Goal: Find specific page/section: Find specific page/section

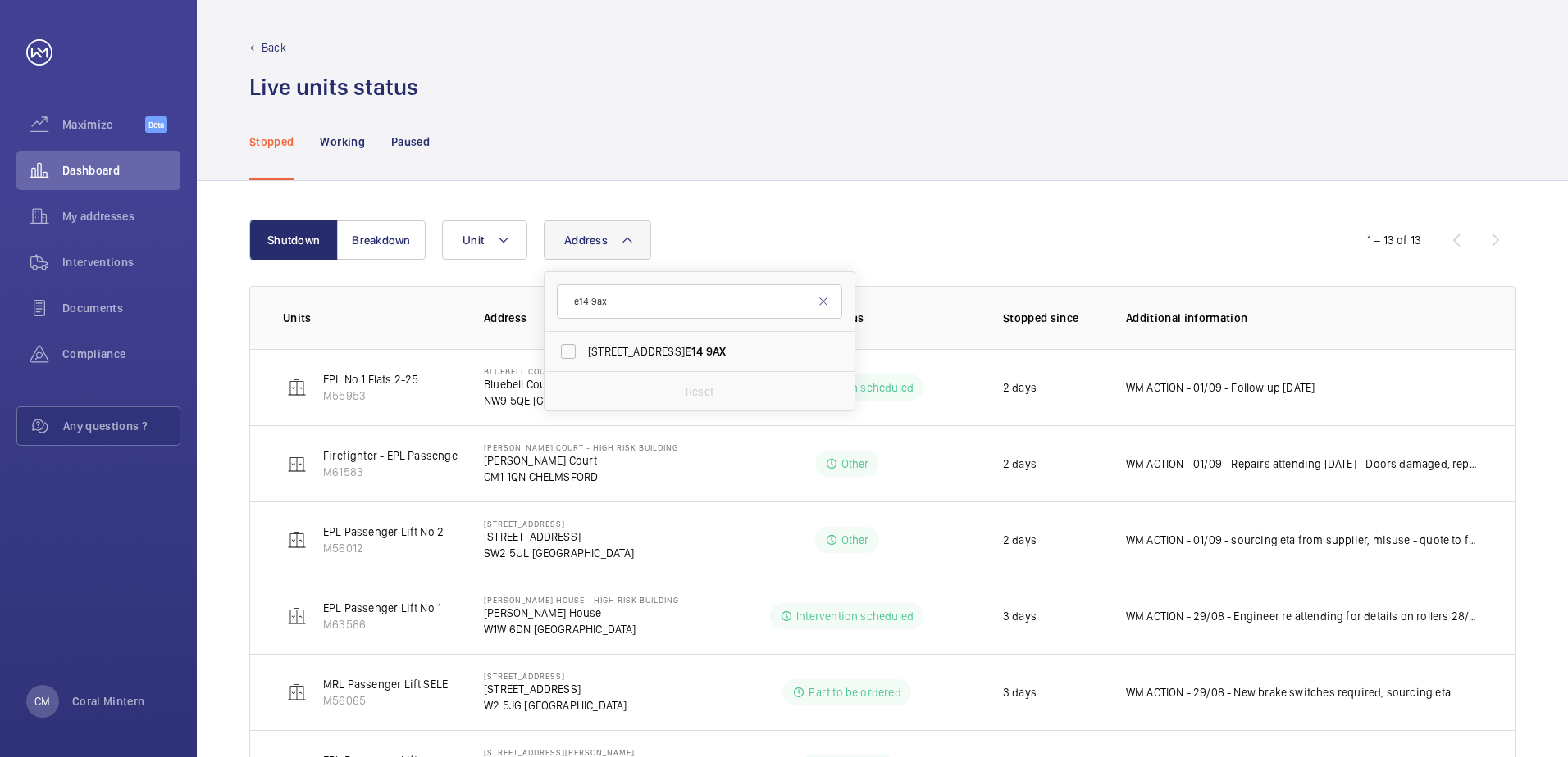
click at [570, 288] on input "e14 9ax" at bounding box center [699, 301] width 285 height 35
type input "ha1 1"
click at [692, 350] on span "[GEOGRAPHIC_DATA] - [GEOGRAPHIC_DATA] - [GEOGRAPHIC_DATA] 1 GS" at bounding box center [700, 351] width 225 height 17
click at [584, 350] on input "[GEOGRAPHIC_DATA] - [GEOGRAPHIC_DATA] - [GEOGRAPHIC_DATA] 1 GS" at bounding box center [568, 351] width 33 height 33
checkbox input "true"
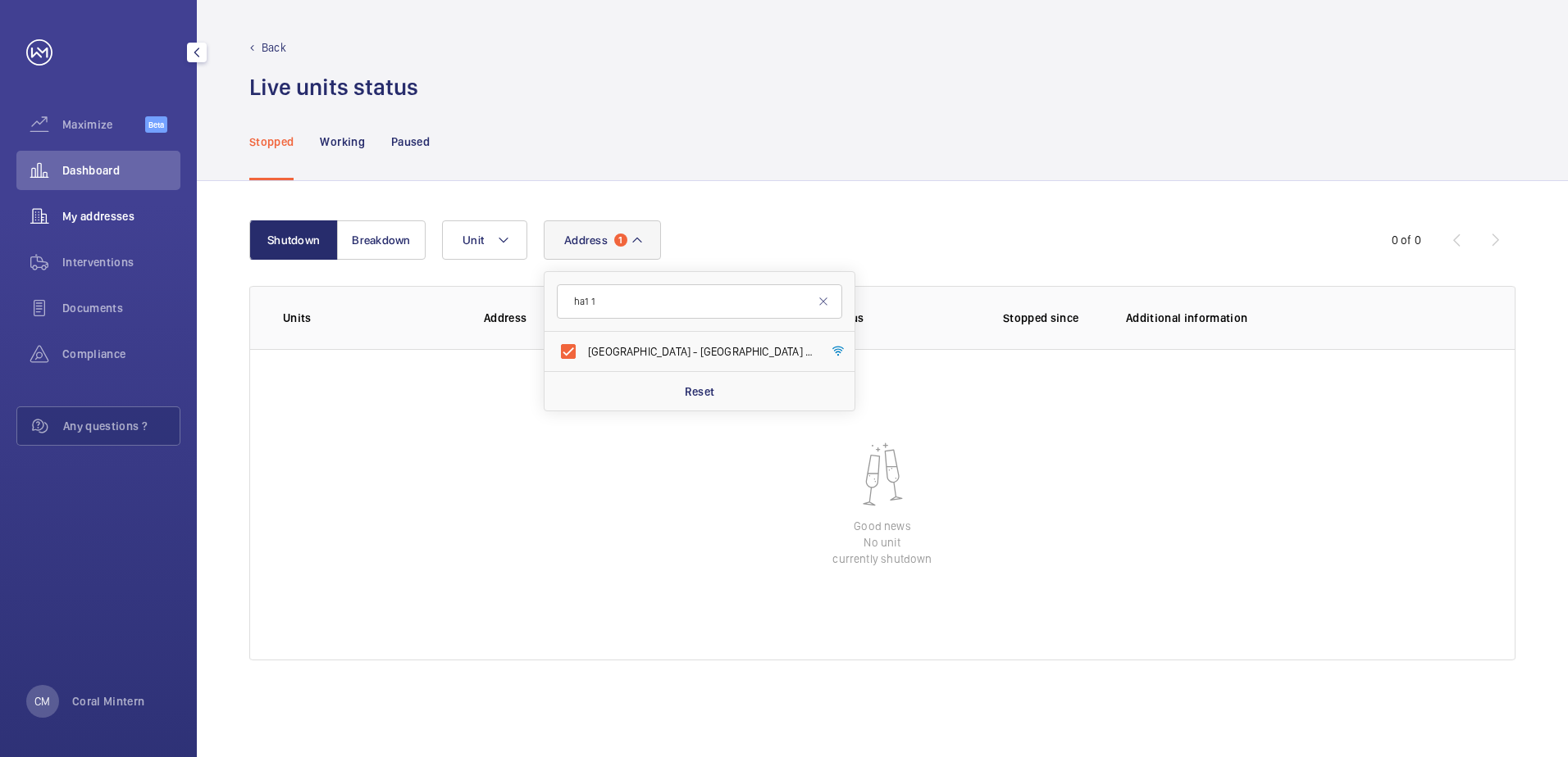
click at [123, 220] on span "My addresses" at bounding box center [122, 217] width 118 height 17
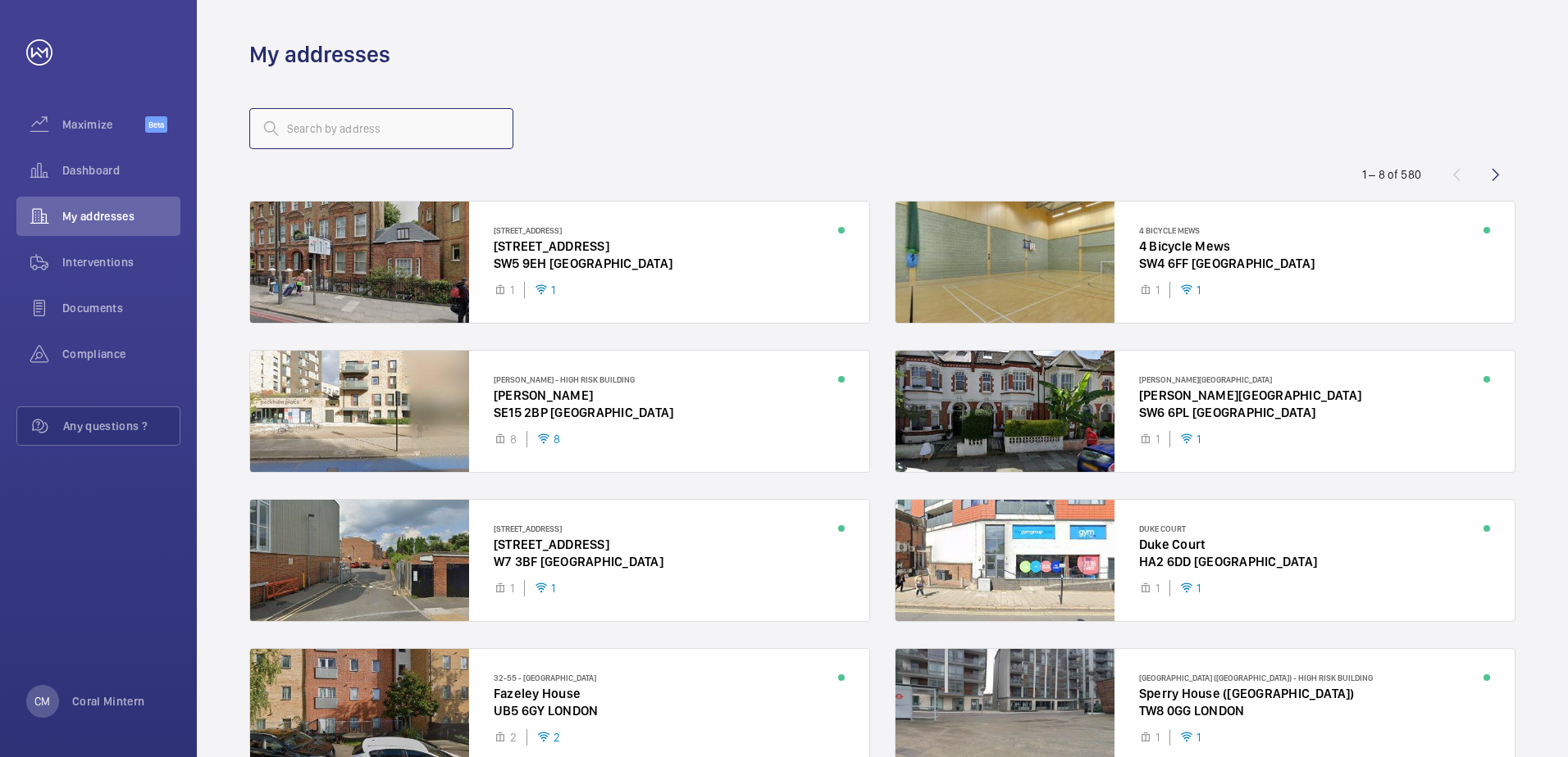
click at [434, 131] on input "text" at bounding box center [381, 129] width 264 height 41
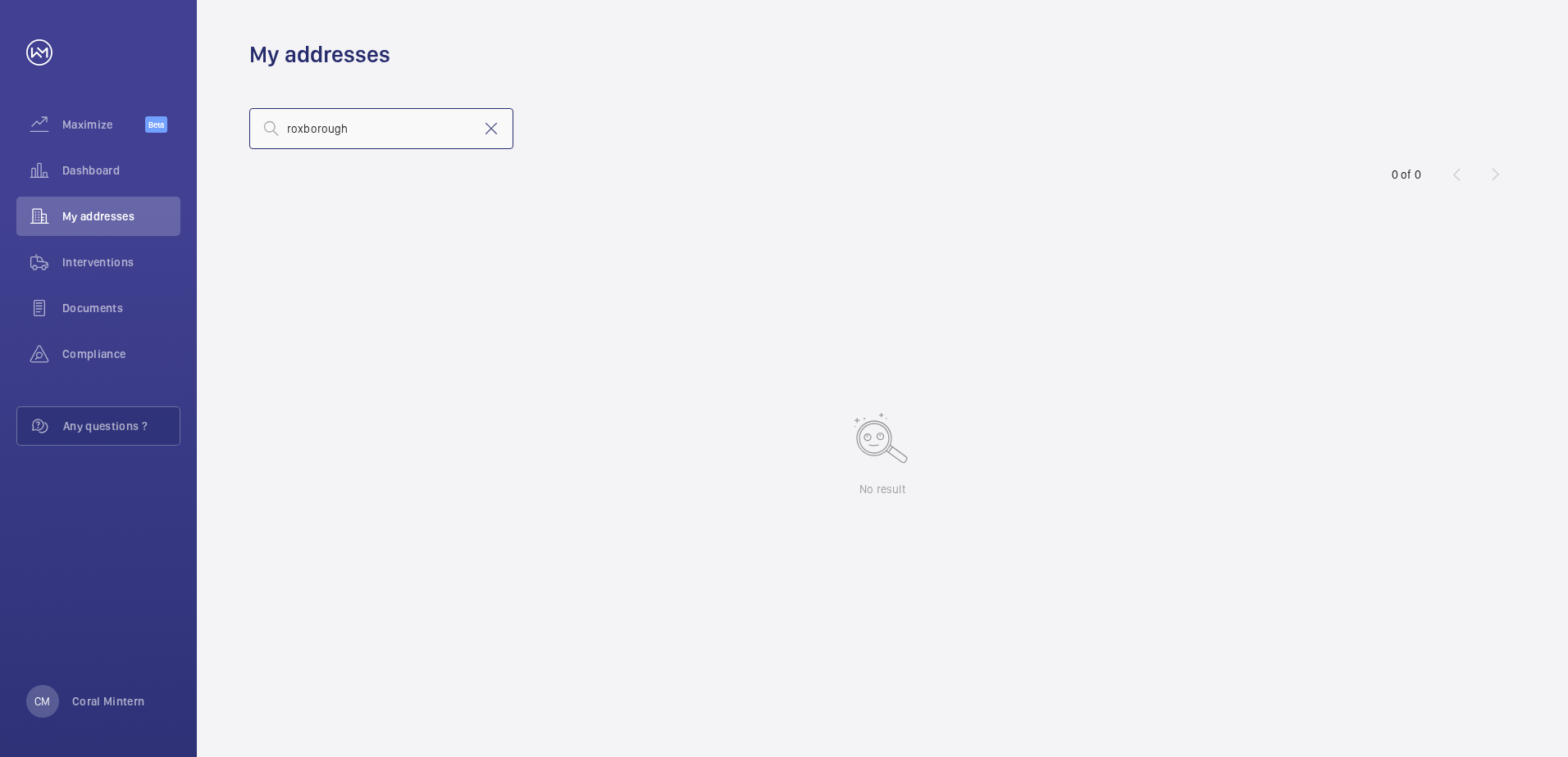
click at [403, 130] on input "roxborough" at bounding box center [381, 129] width 264 height 41
type input "roxborough"
click at [490, 128] on mat-icon at bounding box center [491, 128] width 20 height 20
click at [126, 157] on div "Dashboard" at bounding box center [98, 170] width 164 height 39
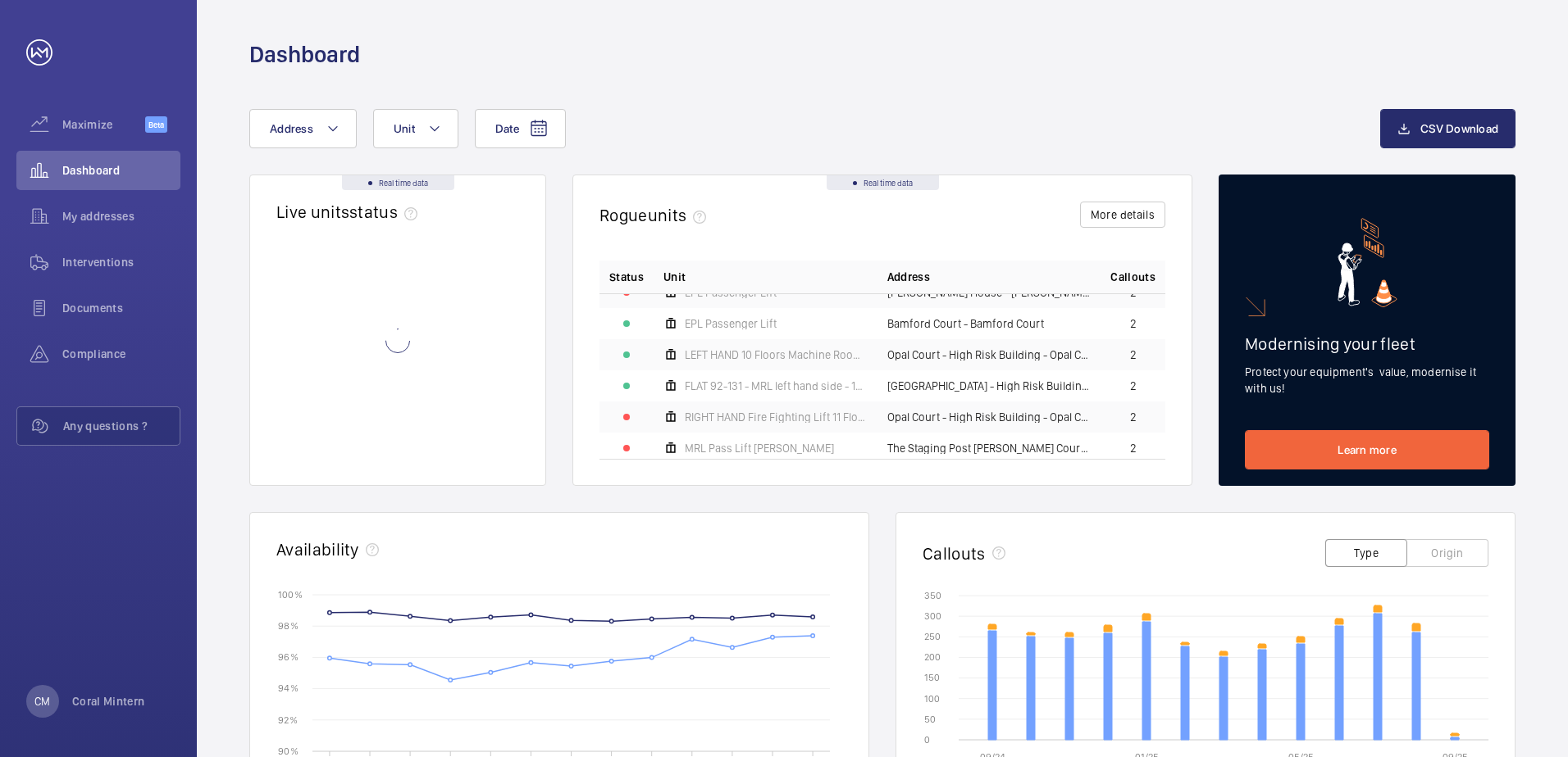
scroll to position [574, 0]
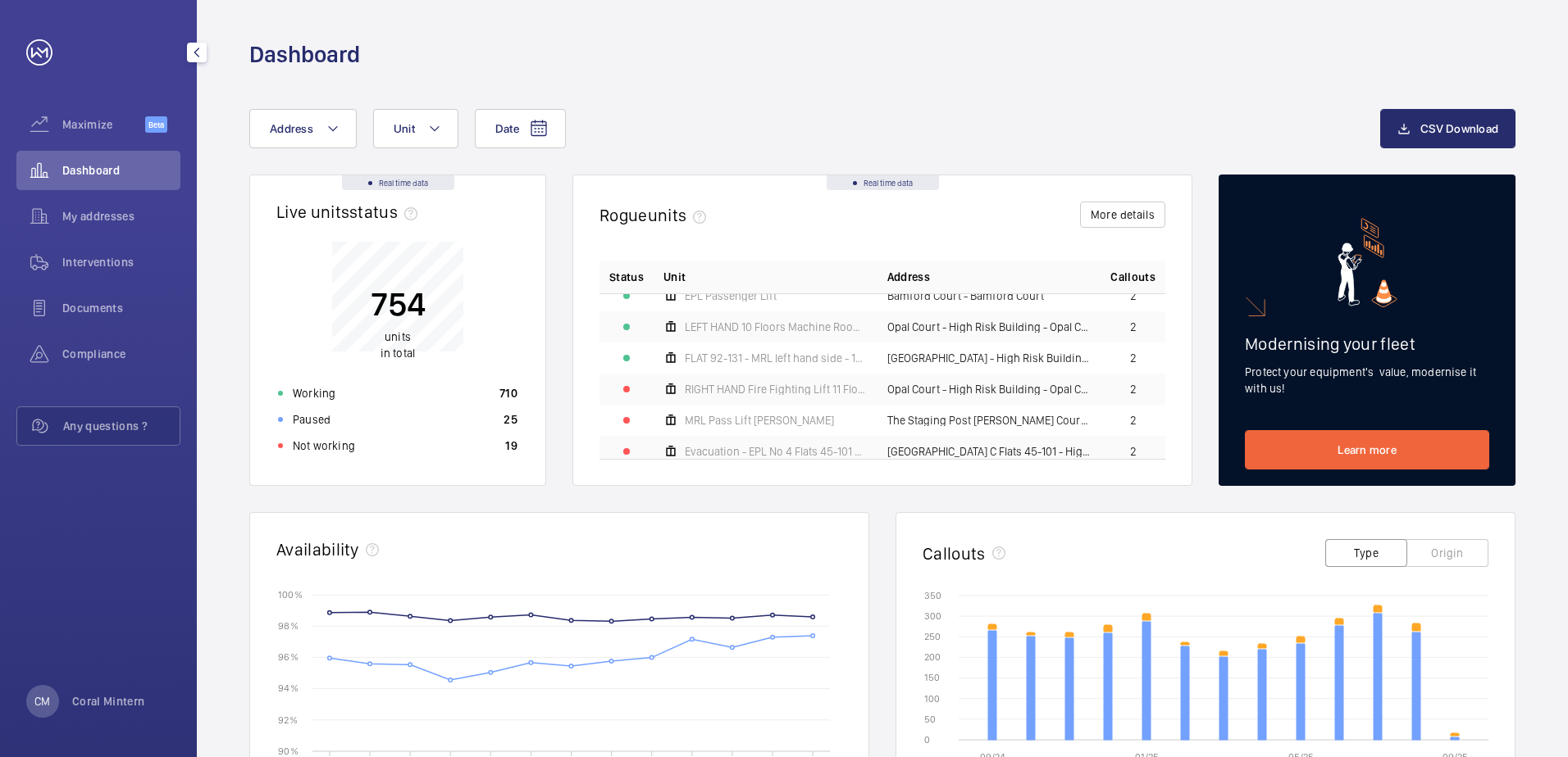
click at [93, 164] on span "Dashboard" at bounding box center [122, 171] width 118 height 17
click at [353, 391] on div "Working 710" at bounding box center [397, 393] width 259 height 26
